Goal: Entertainment & Leisure: Consume media (video, audio)

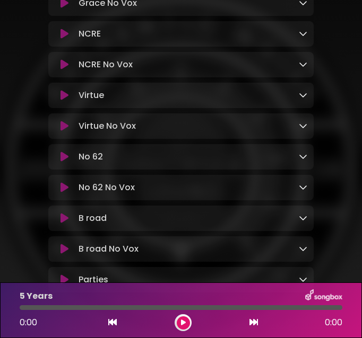
scroll to position [454, 0]
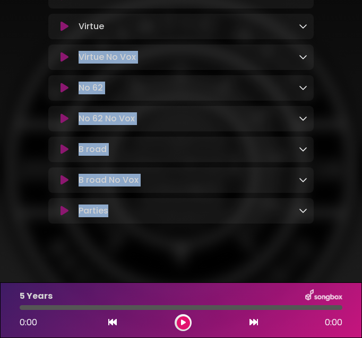
drag, startPoint x: 117, startPoint y: 253, endPoint x: 76, endPoint y: 49, distance: 207.6
drag, startPoint x: 40, startPoint y: 66, endPoint x: 103, endPoint y: 258, distance: 202.2
copy div "5 Years Loading Track... Your Feedback Name Email Comment Download 5 Years No V…"
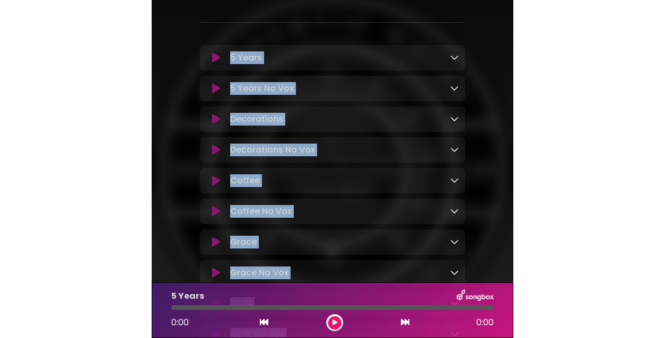
scroll to position [100, 0]
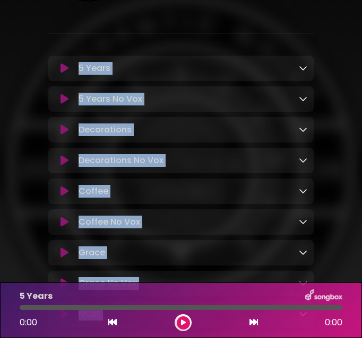
click at [67, 68] on icon at bounding box center [64, 68] width 8 height 11
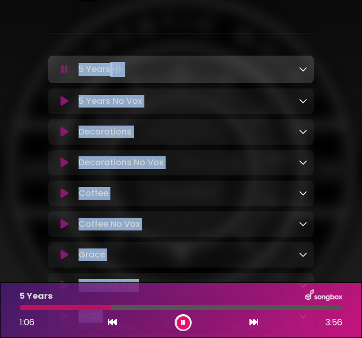
click at [182, 322] on icon at bounding box center [183, 323] width 4 height 6
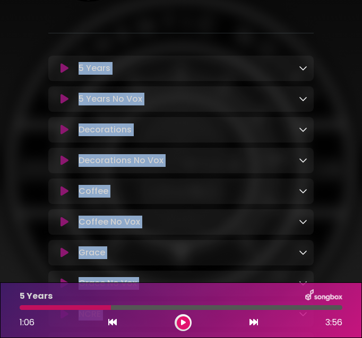
click at [178, 320] on button at bounding box center [183, 323] width 13 height 13
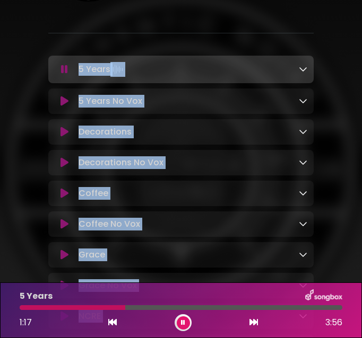
click at [183, 324] on icon at bounding box center [183, 323] width 4 height 6
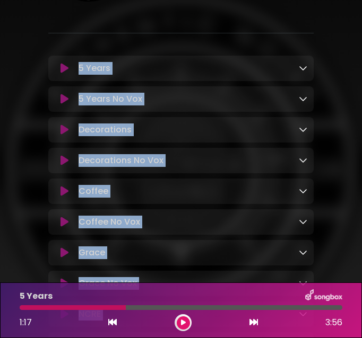
click at [182, 323] on icon at bounding box center [183, 323] width 5 height 6
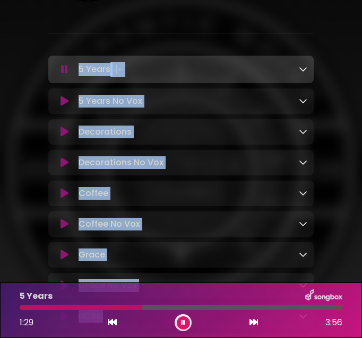
click at [182, 322] on icon at bounding box center [183, 323] width 4 height 6
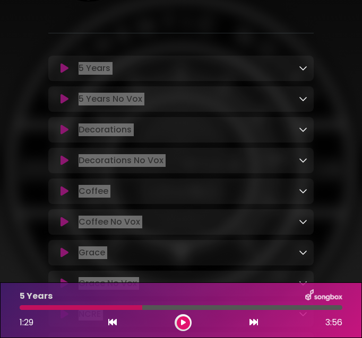
click at [181, 321] on icon at bounding box center [183, 323] width 5 height 6
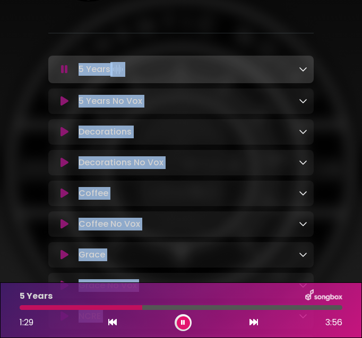
click at [180, 321] on button at bounding box center [183, 323] width 13 height 13
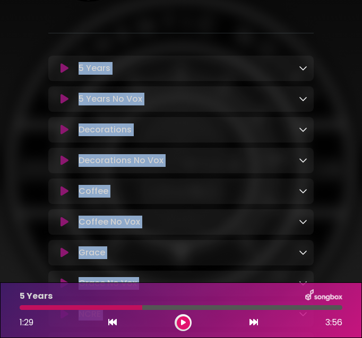
click at [183, 321] on icon at bounding box center [183, 323] width 5 height 6
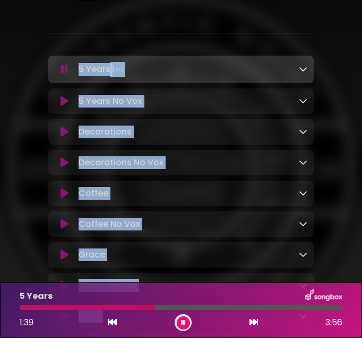
click at [183, 321] on icon at bounding box center [183, 323] width 4 height 6
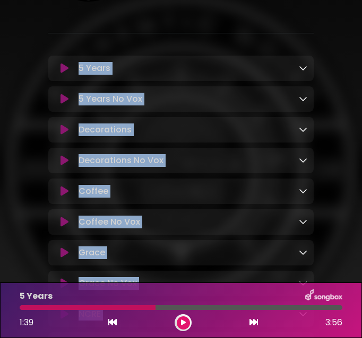
click at [183, 321] on icon at bounding box center [183, 323] width 5 height 6
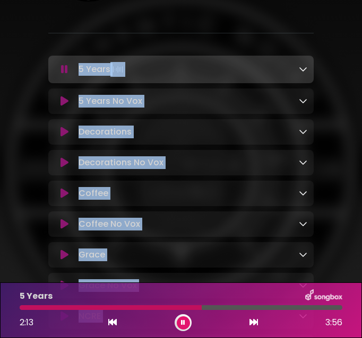
click at [183, 322] on icon at bounding box center [183, 323] width 4 height 6
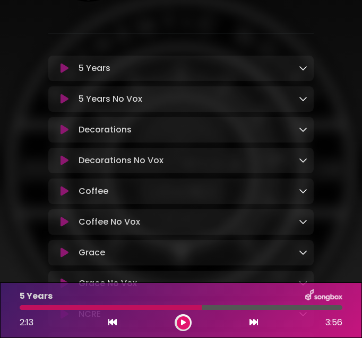
click at [21, 310] on div "5 Years 2:13 3:56" at bounding box center [180, 310] width 335 height 42
click at [22, 307] on div at bounding box center [111, 307] width 182 height 5
drag, startPoint x: 200, startPoint y: 308, endPoint x: 60, endPoint y: 301, distance: 140.7
click at [60, 301] on div "5 Years 2:13 3:56" at bounding box center [180, 310] width 335 height 42
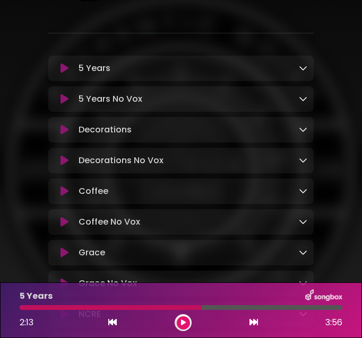
click at [111, 322] on icon at bounding box center [112, 322] width 8 height 8
click at [251, 322] on icon at bounding box center [253, 322] width 8 height 8
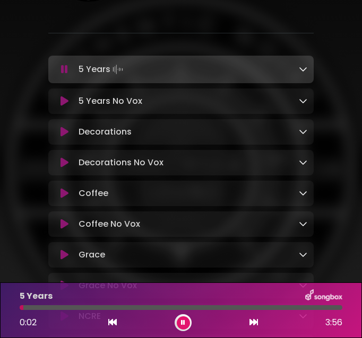
click at [186, 324] on button at bounding box center [183, 323] width 13 height 13
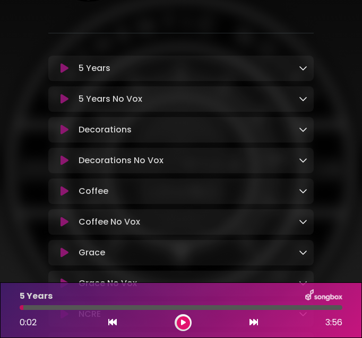
click at [186, 324] on button at bounding box center [183, 323] width 13 height 13
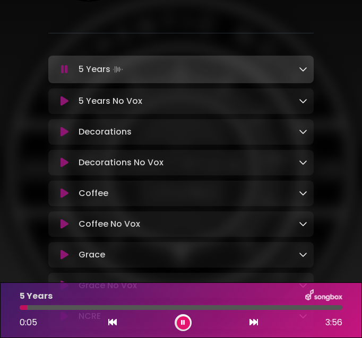
click at [183, 321] on icon at bounding box center [183, 323] width 5 height 6
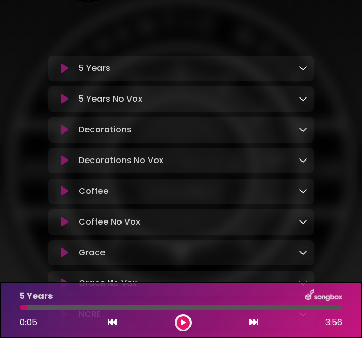
click at [180, 322] on icon at bounding box center [182, 323] width 5 height 6
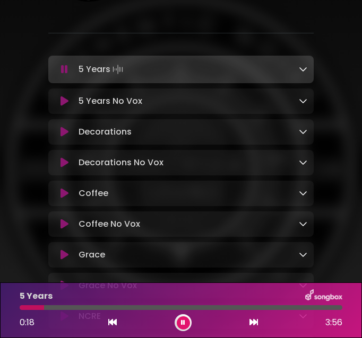
click at [186, 322] on button at bounding box center [183, 323] width 13 height 13
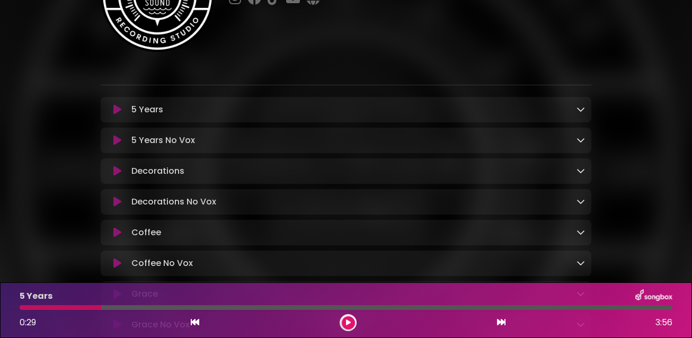
click at [345, 323] on button at bounding box center [348, 323] width 13 height 13
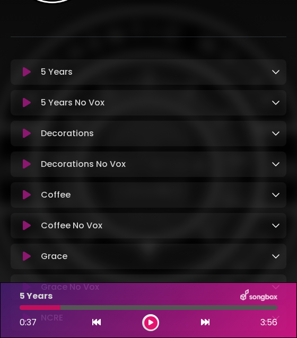
click at [149, 323] on icon at bounding box center [150, 323] width 5 height 6
click at [62, 137] on p "Decorations Loading Track..." at bounding box center [67, 133] width 53 height 13
click at [28, 135] on icon at bounding box center [27, 133] width 8 height 11
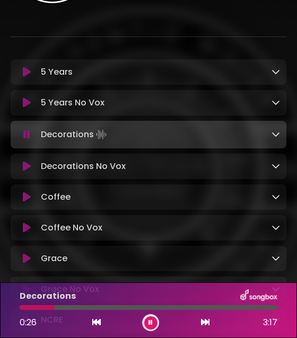
click at [152, 321] on icon at bounding box center [150, 322] width 5 height 7
